Goal: Ask a question

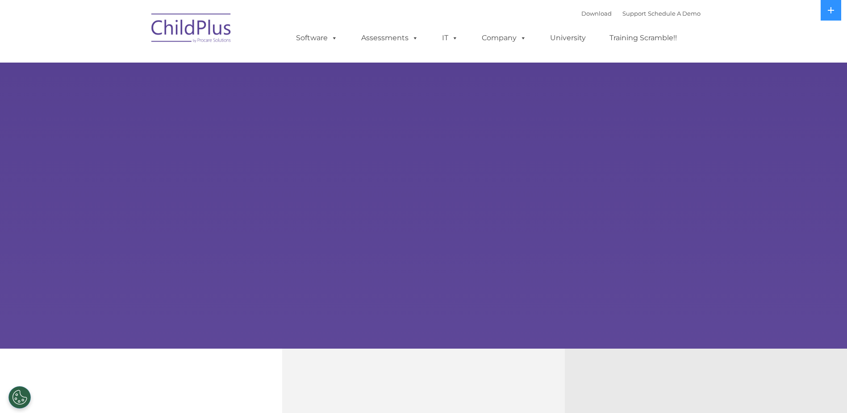
select select "MEDIUM"
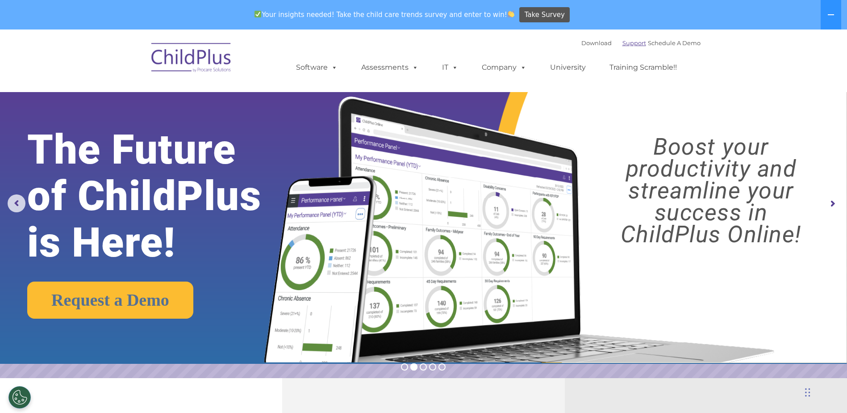
click at [623, 42] on link "Support" at bounding box center [635, 42] width 24 height 7
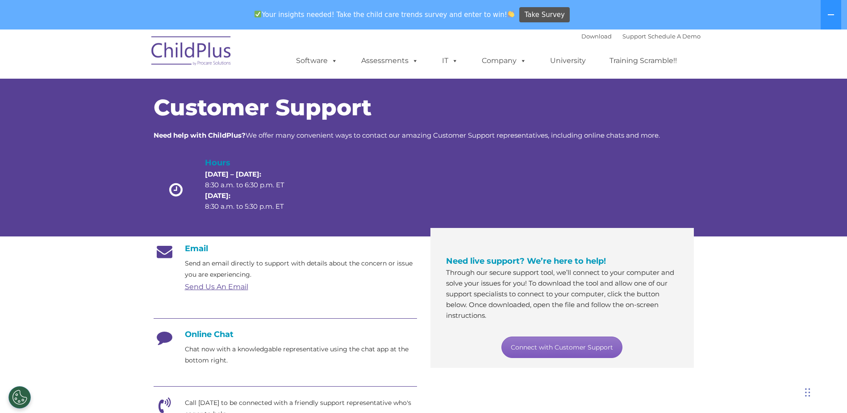
click at [586, 349] on link "Connect with Customer Support" at bounding box center [562, 346] width 121 height 21
